Goal: Information Seeking & Learning: Find specific fact

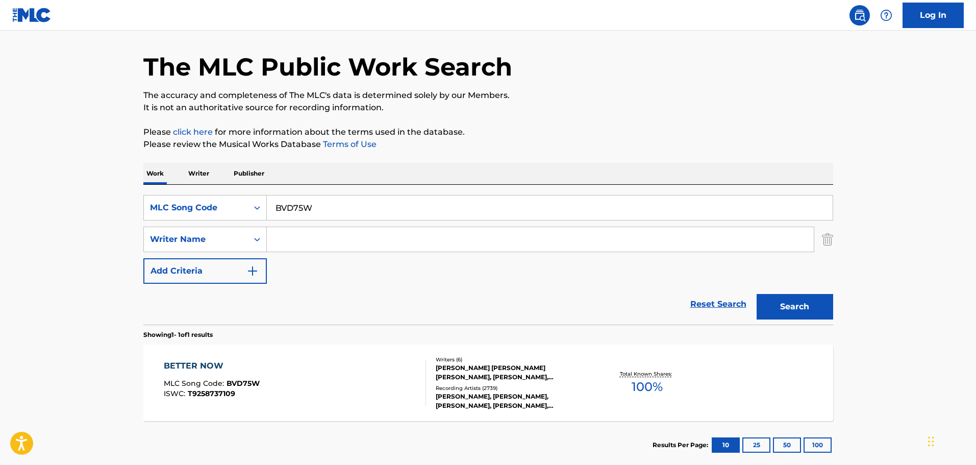
click at [49, 405] on main "The MLC Public Work Search The accuracy and completeness of The MLC's data is d…" at bounding box center [488, 236] width 976 height 476
click at [610, 56] on div "The MLC Public Work Search" at bounding box center [488, 61] width 690 height 74
drag, startPoint x: 331, startPoint y: 202, endPoint x: 179, endPoint y: 180, distance: 153.0
click at [180, 178] on div "Work Writer Publisher SearchWithCriteria27852e0c-e84d-4318-845f-9fbd0b893eb4 ML…" at bounding box center [488, 316] width 690 height 306
paste input "CVAPW0"
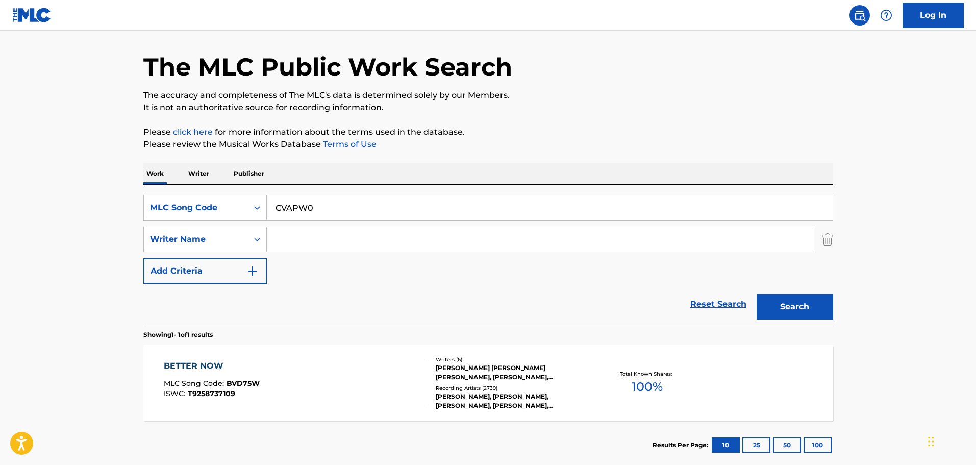
click at [769, 301] on button "Search" at bounding box center [795, 307] width 77 height 26
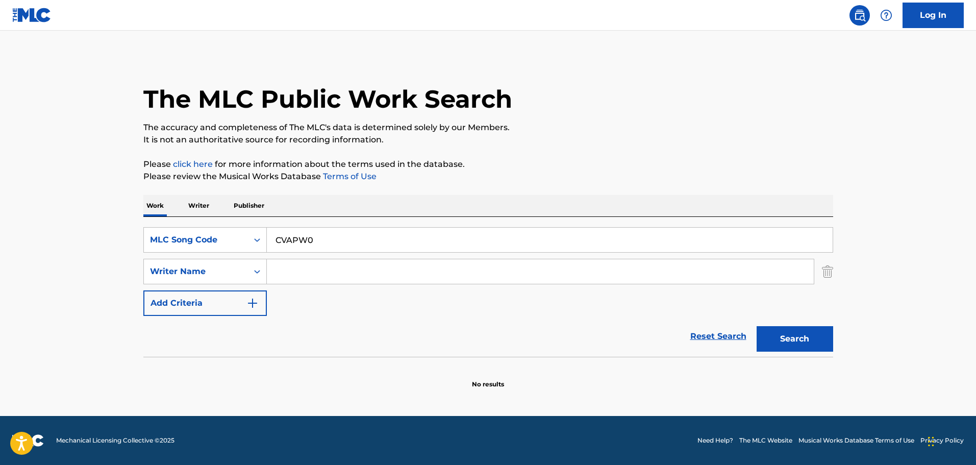
drag, startPoint x: 339, startPoint y: 242, endPoint x: 110, endPoint y: 216, distance: 230.6
click at [115, 217] on main "The MLC Public Work Search The accuracy and completeness of The MLC's data is d…" at bounding box center [488, 223] width 976 height 385
paste input "BVD75W"
click at [773, 337] on button "Search" at bounding box center [795, 339] width 77 height 26
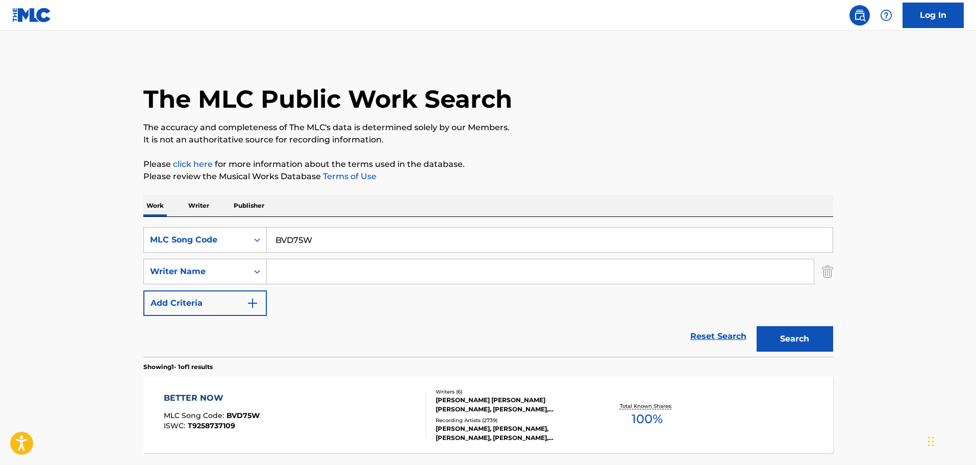
click at [323, 204] on div "Work Writer Publisher" at bounding box center [488, 205] width 690 height 21
drag, startPoint x: 337, startPoint y: 236, endPoint x: 133, endPoint y: 192, distance: 208.7
click at [183, 199] on div "Work Writer Publisher SearchWithCriteria27852e0c-e84d-4318-845f-9fbd0b893eb4 ML…" at bounding box center [488, 348] width 690 height 306
paste input "FI8R2O"
type input "FI8R2O"
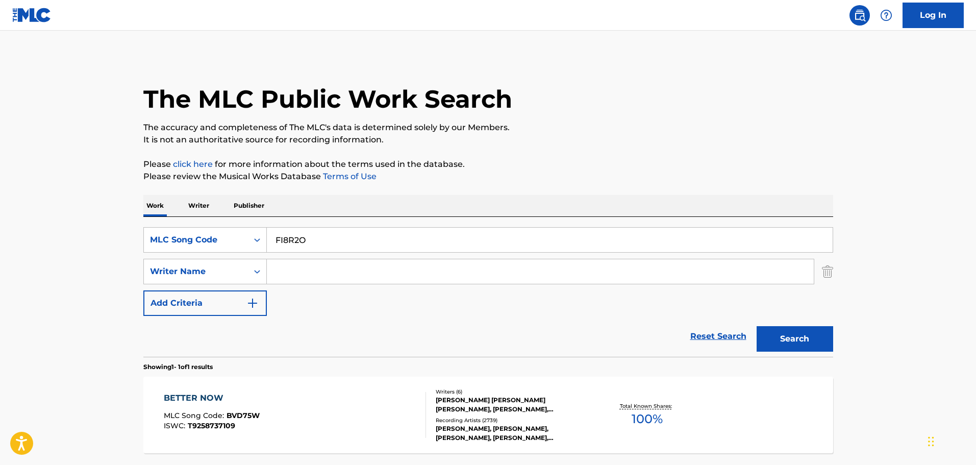
click at [814, 335] on button "Search" at bounding box center [795, 339] width 77 height 26
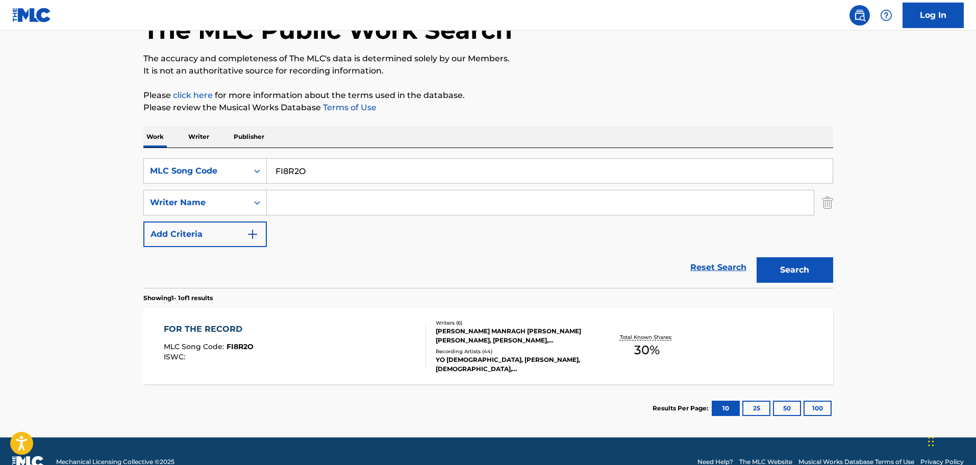
scroll to position [90, 0]
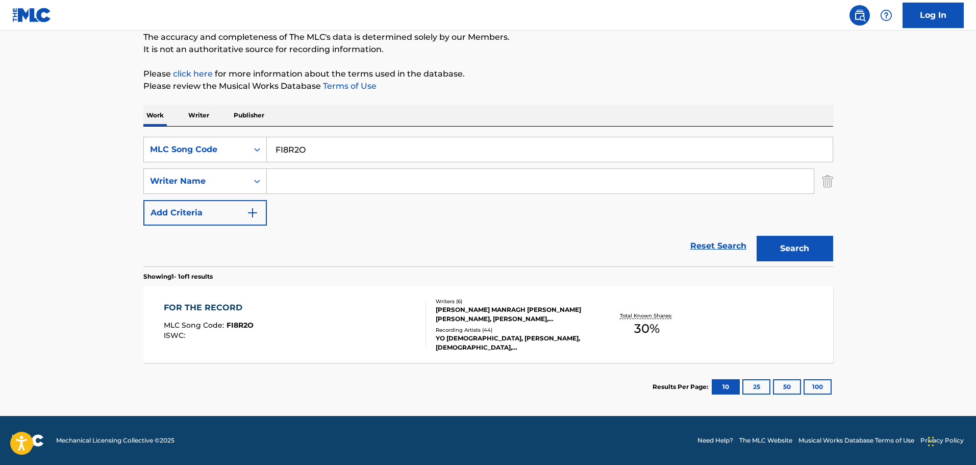
click at [379, 321] on div "FOR THE RECORD MLC Song Code : FI8R2O ISWC :" at bounding box center [295, 325] width 262 height 46
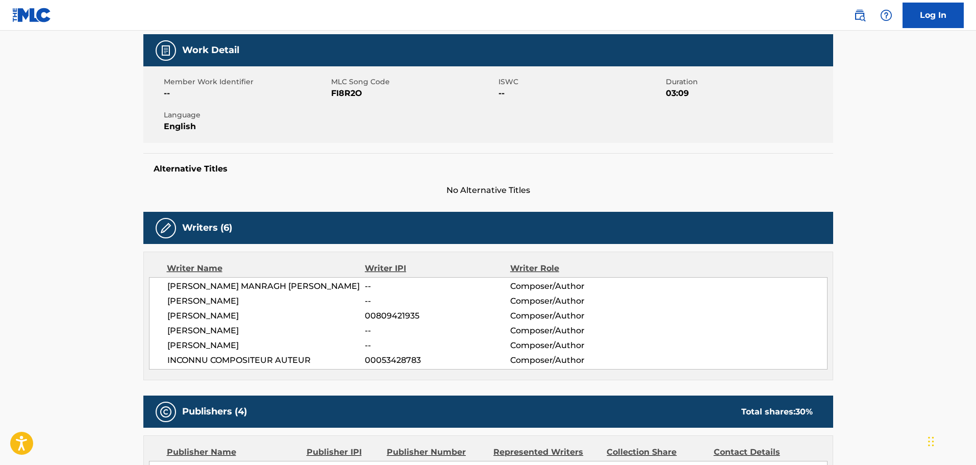
scroll to position [153, 0]
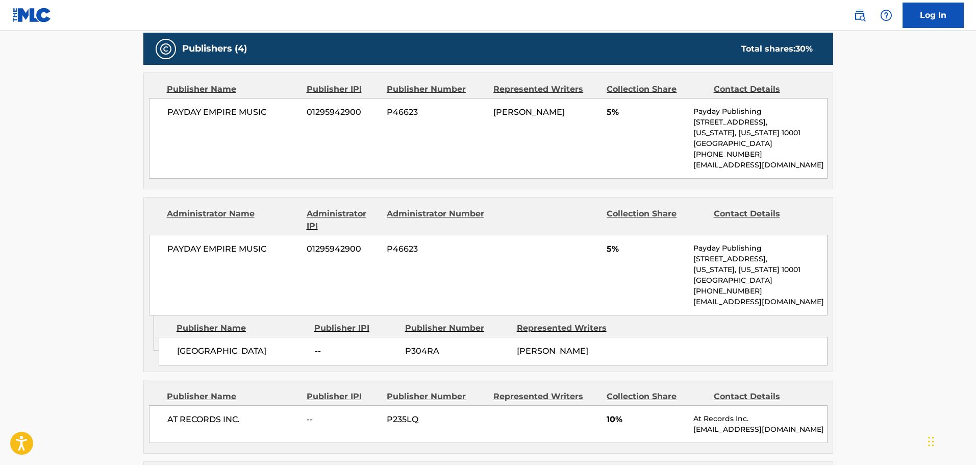
scroll to position [357, 0]
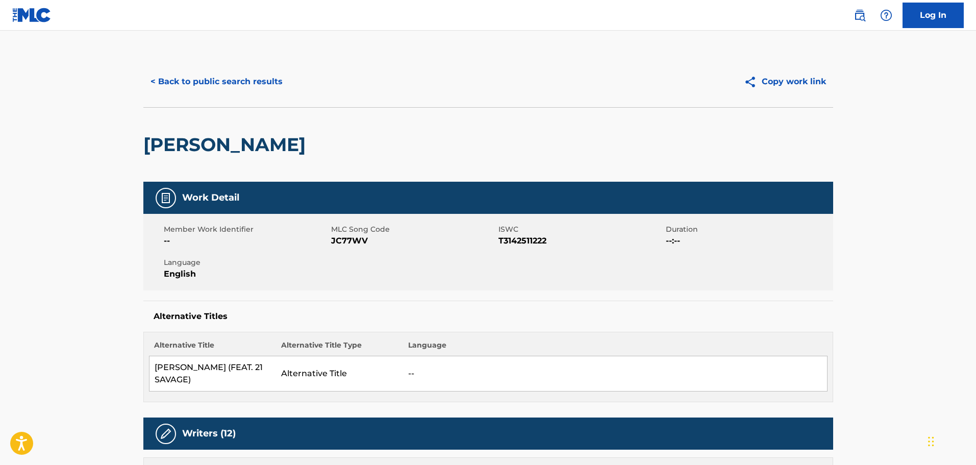
click at [245, 76] on button "< Back to public search results" at bounding box center [216, 82] width 146 height 26
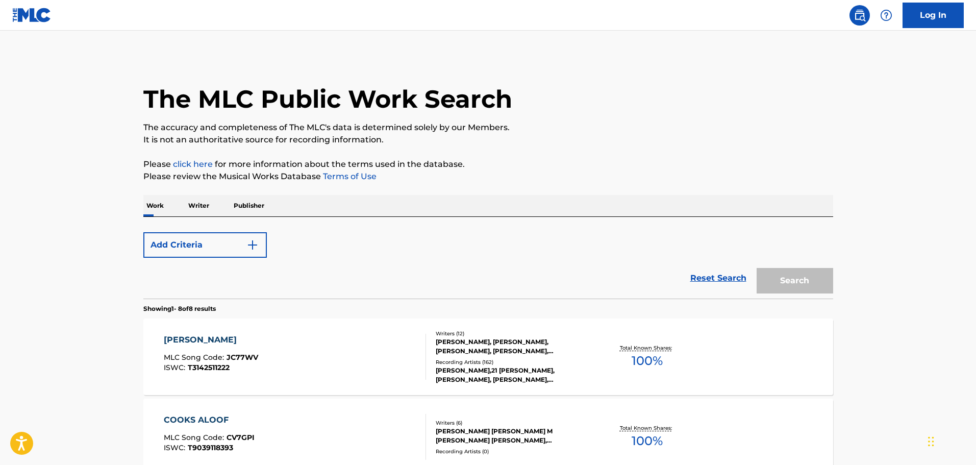
scroll to position [153, 0]
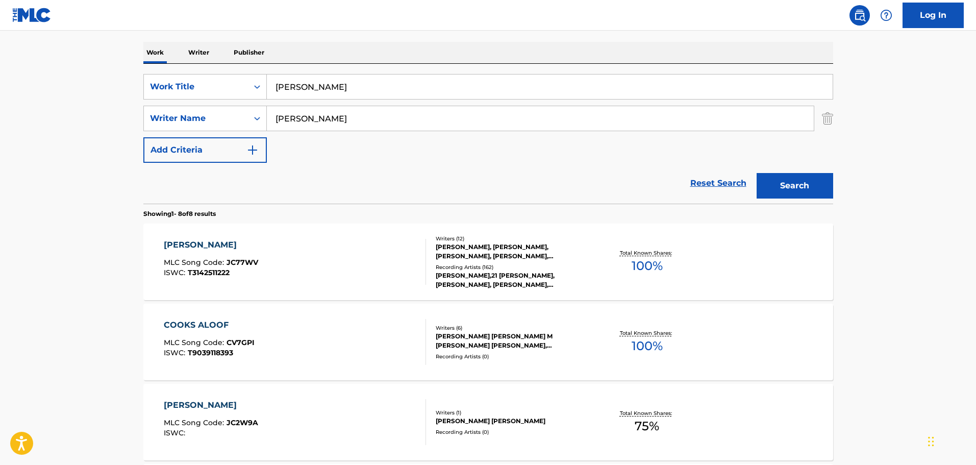
drag, startPoint x: 440, startPoint y: 143, endPoint x: 344, endPoint y: 8, distance: 165.9
click at [440, 143] on div "SearchWithCriteria7257c389-027a-4f6c-a054-54bc92678049 Work Title jimmy cooks S…" at bounding box center [488, 118] width 690 height 89
